Goal: Task Accomplishment & Management: Manage account settings

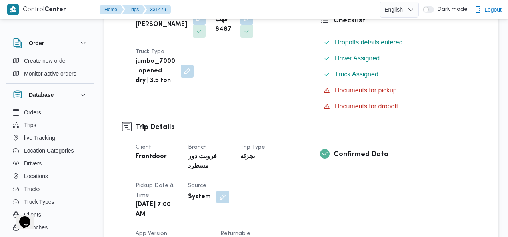
scroll to position [236, 0]
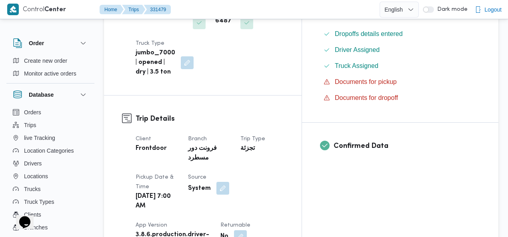
click at [229, 182] on button "button" at bounding box center [222, 188] width 13 height 13
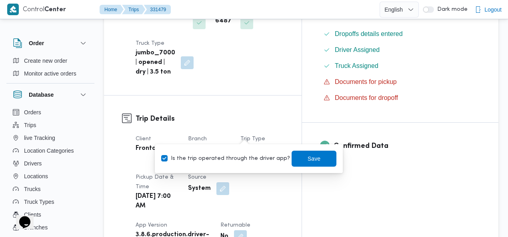
click at [232, 159] on label "Is the trip operated through the driver app?" at bounding box center [225, 159] width 129 height 10
checkbox input "false"
click at [297, 156] on span "Save" at bounding box center [313, 158] width 45 height 16
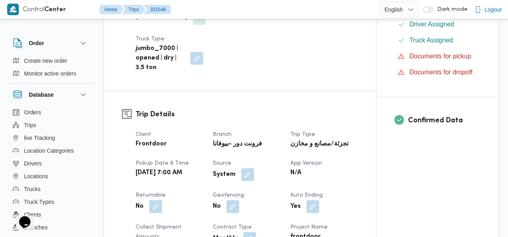
scroll to position [229, 0]
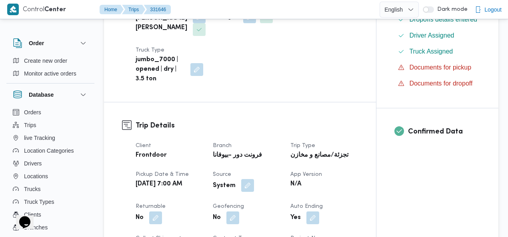
click at [245, 179] on button "button" at bounding box center [247, 185] width 13 height 13
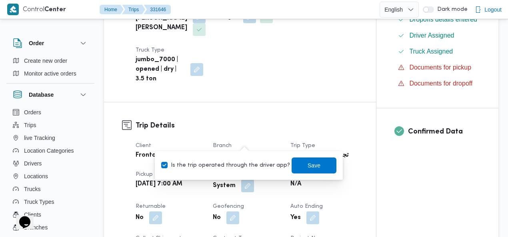
click at [240, 165] on label "Is the trip operated through the driver app?" at bounding box center [225, 166] width 129 height 10
checkbox input "false"
click at [307, 164] on span "Save" at bounding box center [313, 165] width 13 height 10
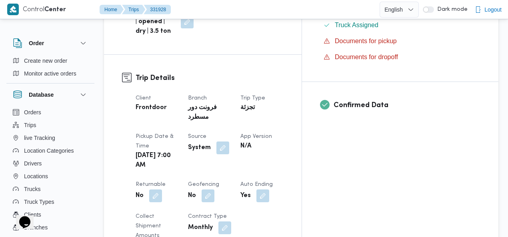
scroll to position [301, 0]
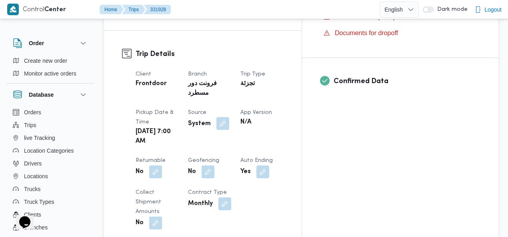
click at [229, 117] on button "button" at bounding box center [222, 123] width 13 height 13
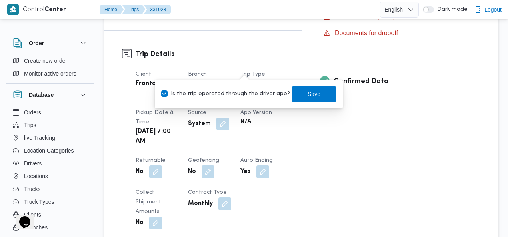
click at [238, 92] on label "Is the trip operated through the driver app?" at bounding box center [225, 94] width 129 height 10
checkbox input "false"
click at [308, 97] on span "Save" at bounding box center [313, 94] width 13 height 10
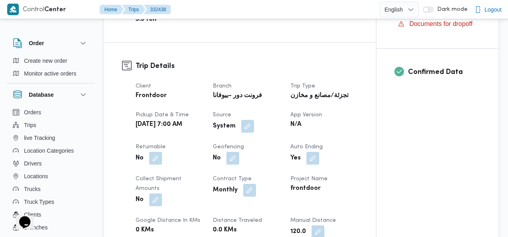
scroll to position [290, 0]
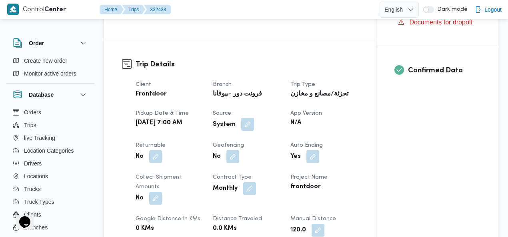
click at [245, 118] on button "button" at bounding box center [247, 124] width 13 height 13
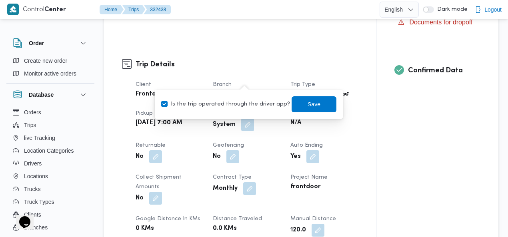
click at [237, 103] on label "Is the trip operated through the driver app?" at bounding box center [225, 105] width 129 height 10
checkbox input "false"
click at [307, 102] on span "Save" at bounding box center [313, 104] width 13 height 10
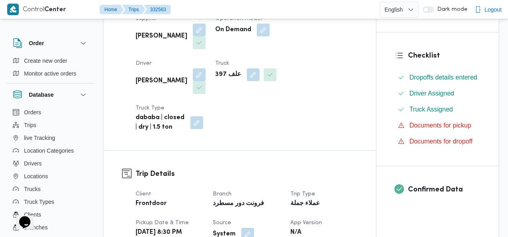
scroll to position [180, 0]
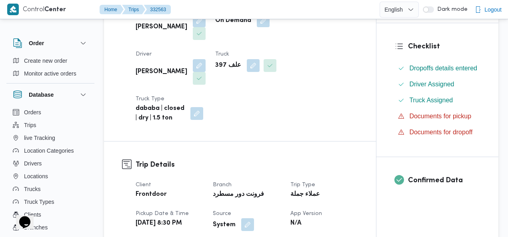
click at [245, 218] on button "button" at bounding box center [247, 224] width 13 height 13
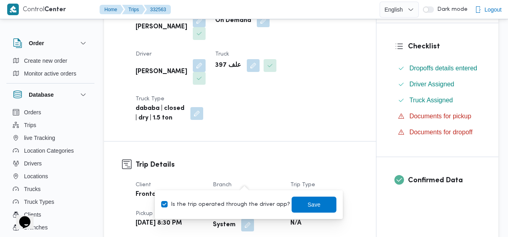
click at [232, 203] on label "Is the trip operated through the driver app?" at bounding box center [225, 205] width 129 height 10
checkbox input "false"
click at [305, 199] on span "Save" at bounding box center [313, 204] width 45 height 16
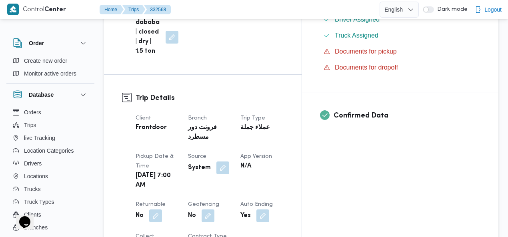
scroll to position [270, 0]
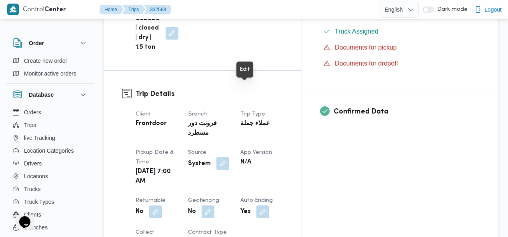
click at [229, 157] on button "button" at bounding box center [222, 163] width 13 height 13
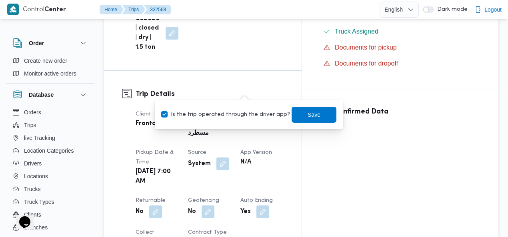
drag, startPoint x: 225, startPoint y: 115, endPoint x: 248, endPoint y: 115, distance: 22.8
click at [226, 115] on label "Is the trip operated through the driver app?" at bounding box center [225, 115] width 129 height 10
checkbox input "false"
click at [296, 116] on span "Save" at bounding box center [313, 114] width 45 height 16
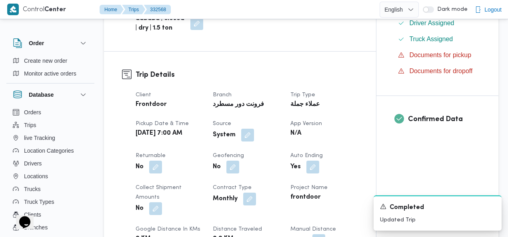
click at [322, 70] on h3 "Trip Details" at bounding box center [246, 75] width 222 height 11
